Goal: Browse casually: Explore the website without a specific task or goal

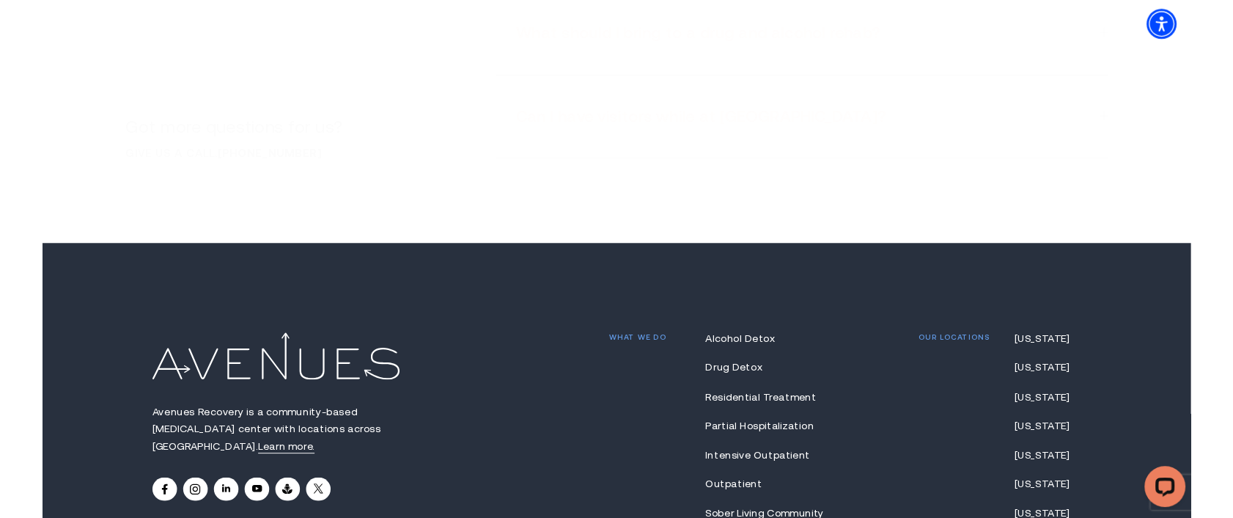
scroll to position [11589, 0]
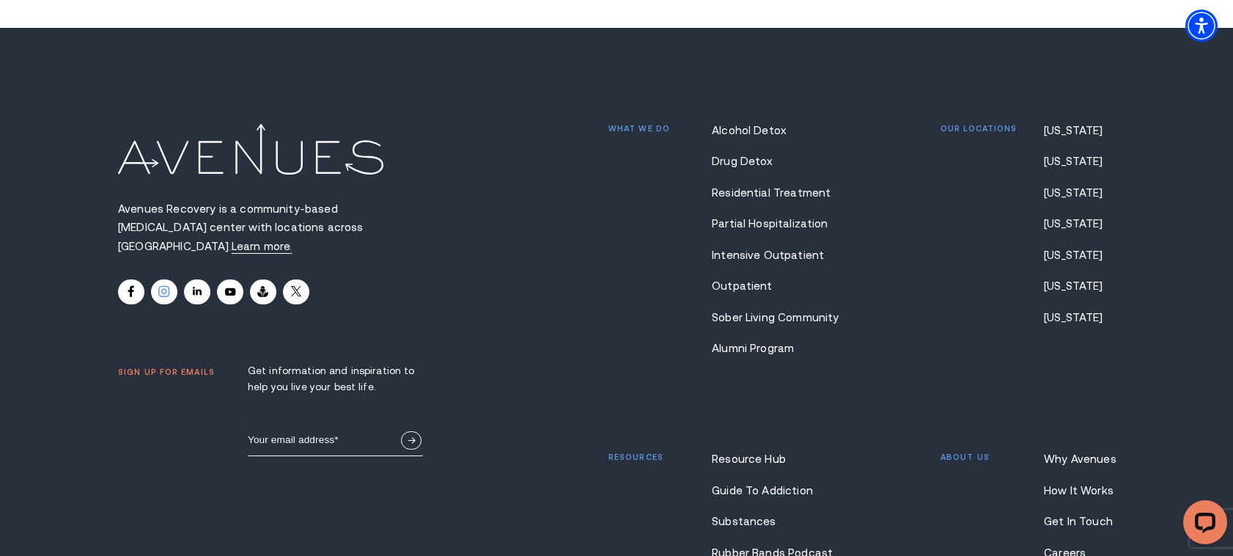
click at [161, 286] on icon at bounding box center [163, 291] width 11 height 11
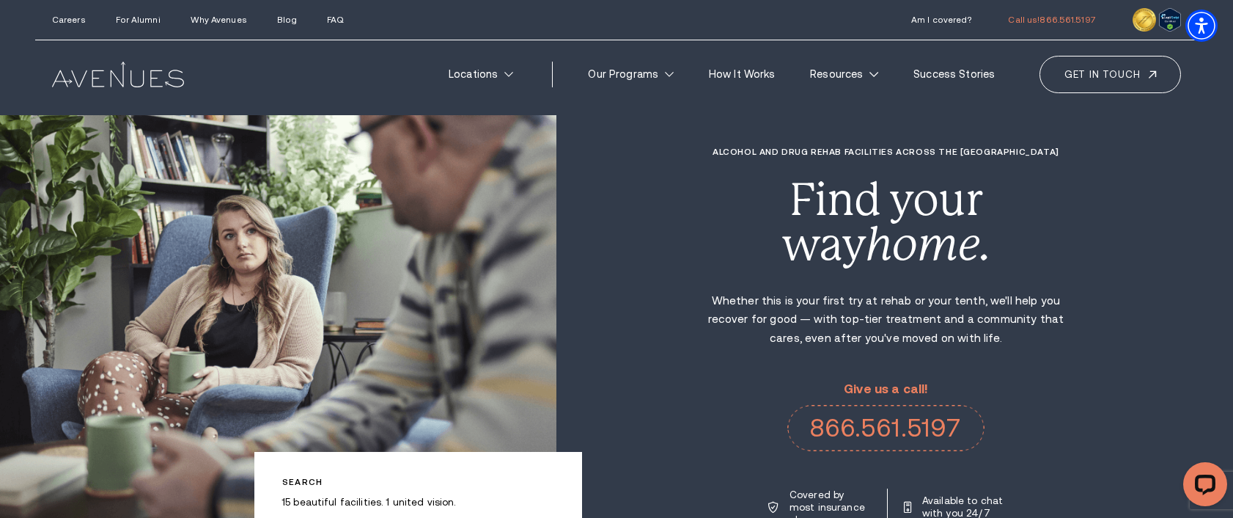
scroll to position [23, 0]
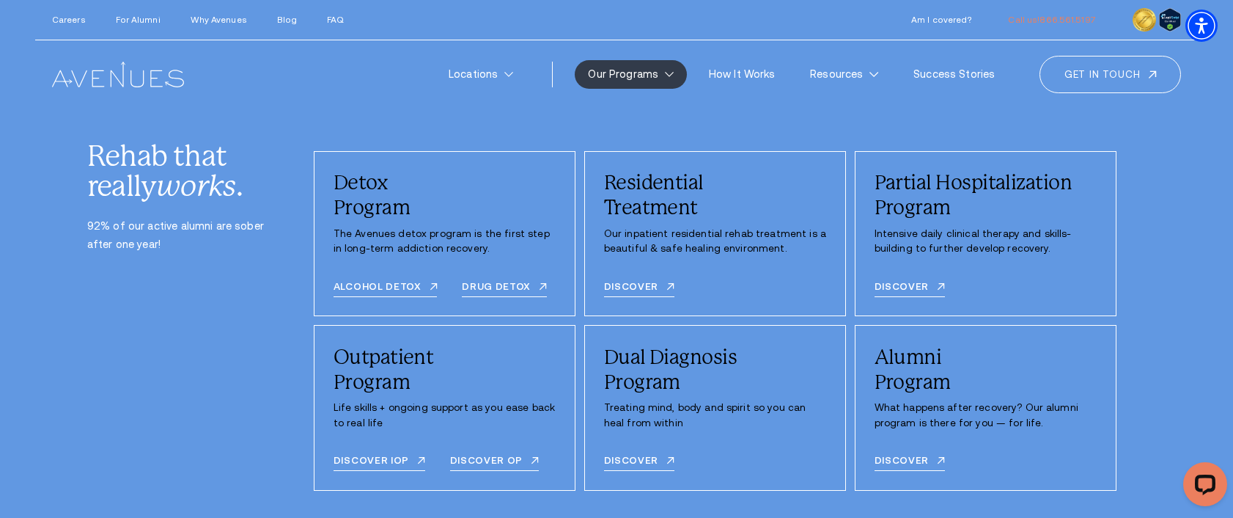
click at [653, 227] on p "Our inpatient residential rehab treatment is a beautiful & safe healing environ…" at bounding box center [715, 242] width 223 height 30
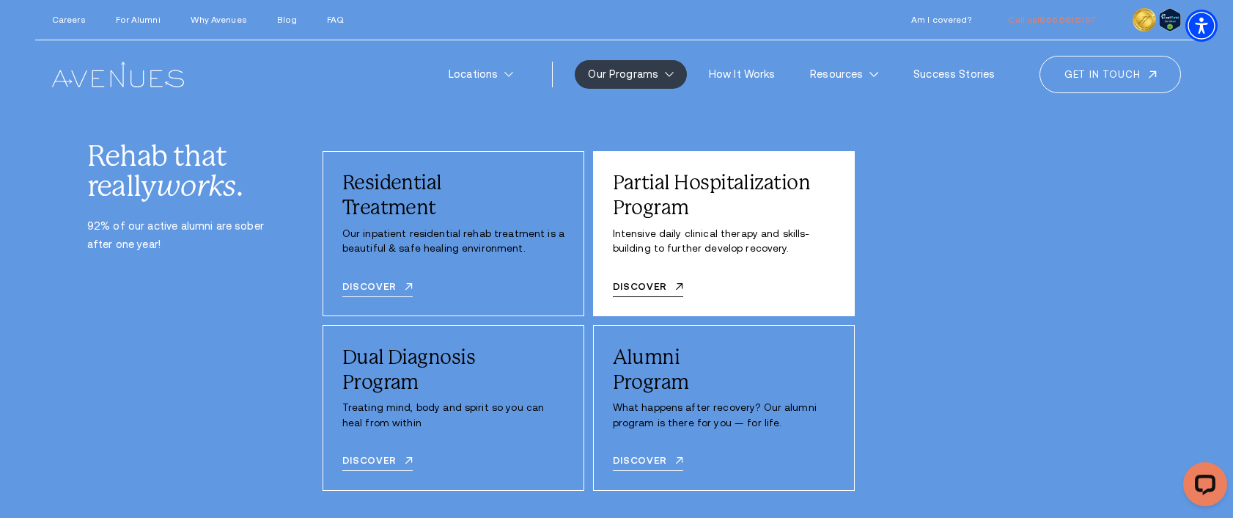
click at [665, 218] on div "Partial Hospitalization Program" at bounding box center [724, 195] width 223 height 50
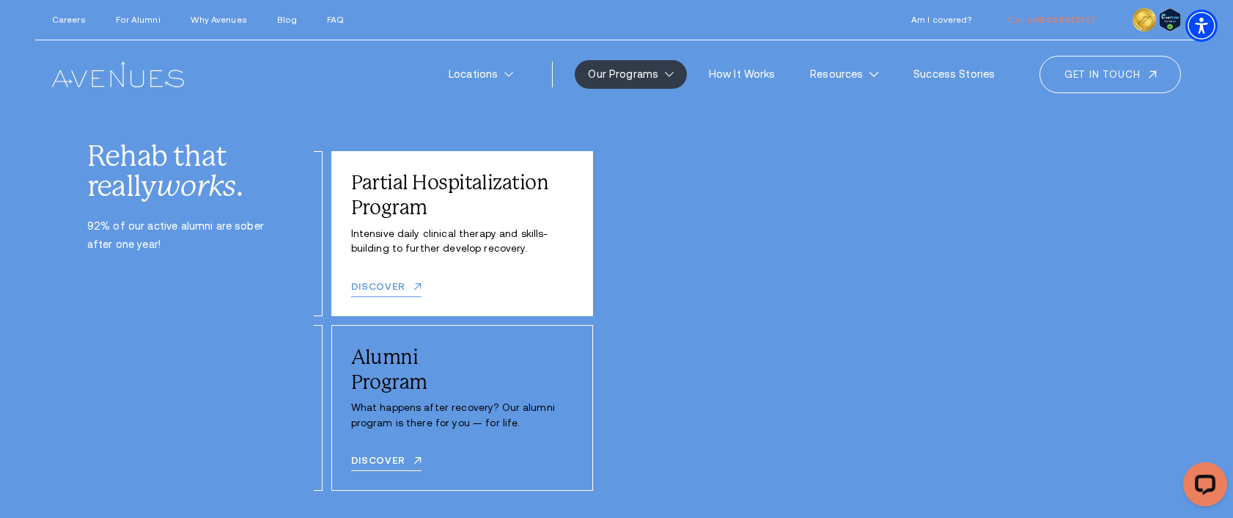
click at [397, 283] on link "Discover" at bounding box center [386, 289] width 70 height 15
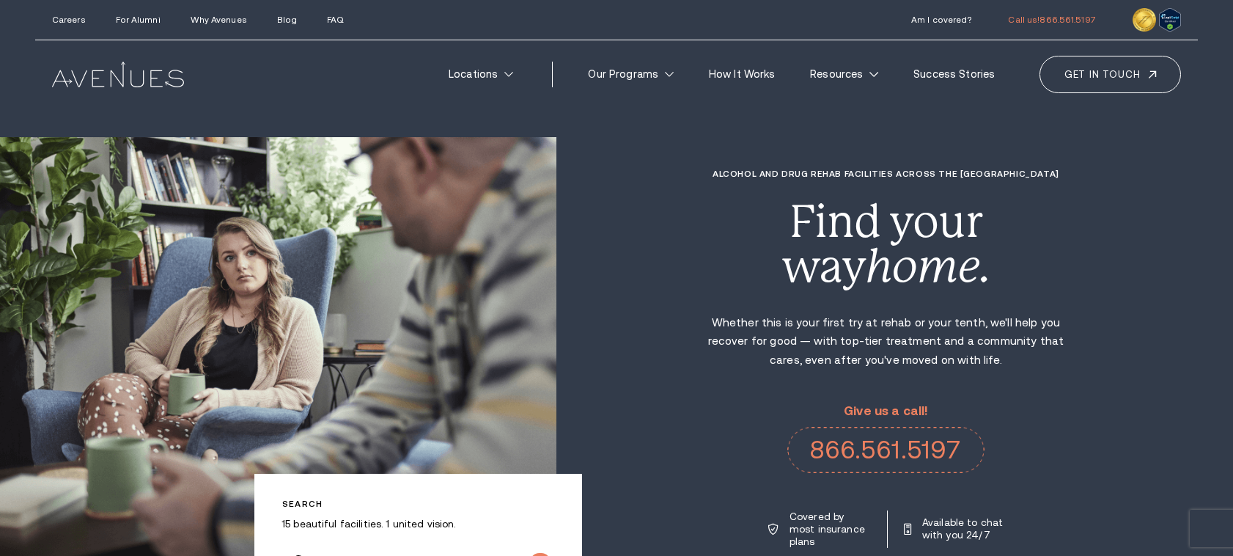
click at [777, 262] on div "Find your way home." at bounding box center [886, 243] width 358 height 89
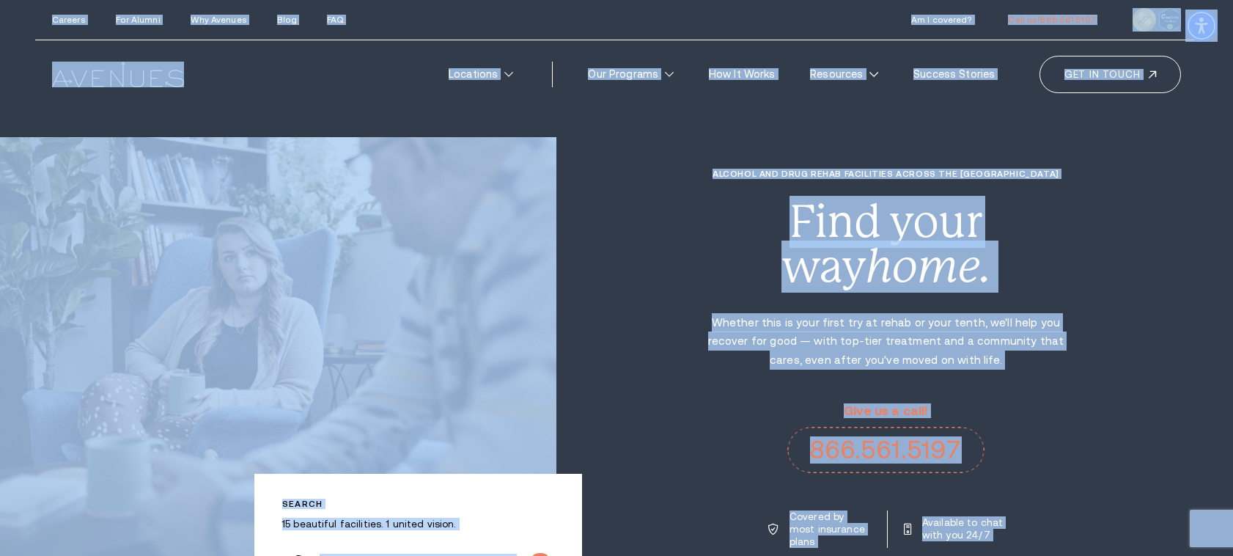
copy body "Skip to main content Enable accessibility for [MEDICAL_DATA] Open the accessibi…"
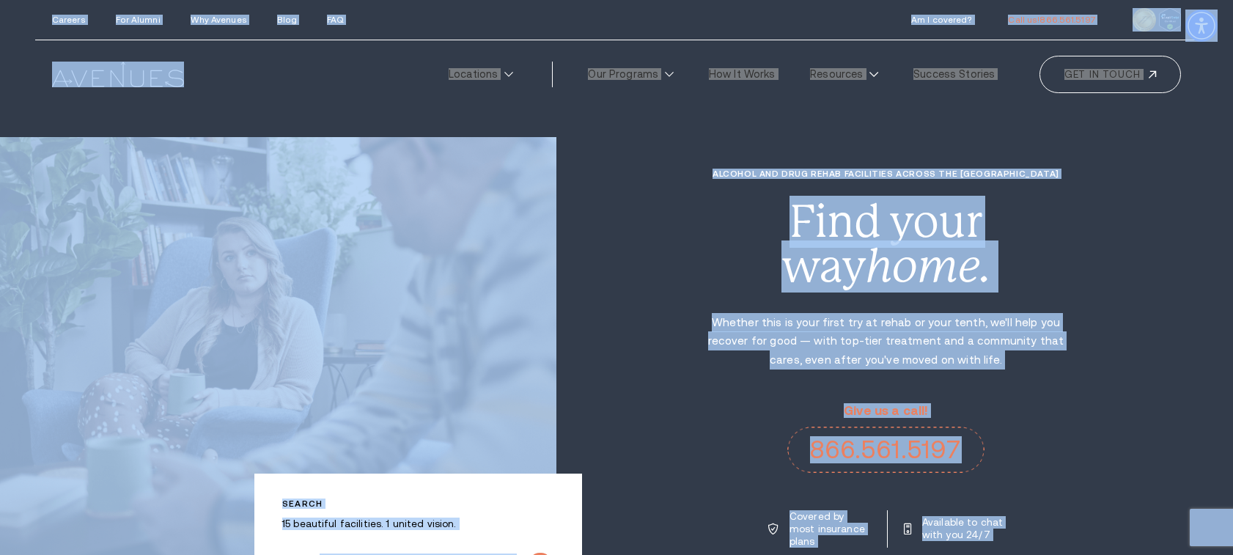
click at [623, 191] on div "Alcohol and Drug Rehab Facilities across the [GEOGRAPHIC_DATA] Find your way ho…" at bounding box center [895, 358] width 677 height 379
